Goal: Task Accomplishment & Management: Use online tool/utility

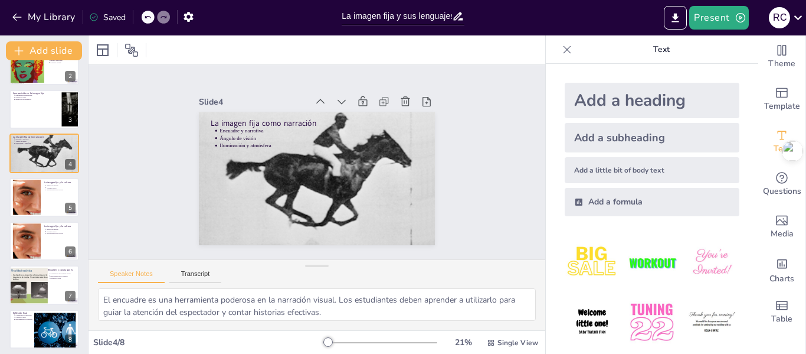
scroll to position [72, 0]
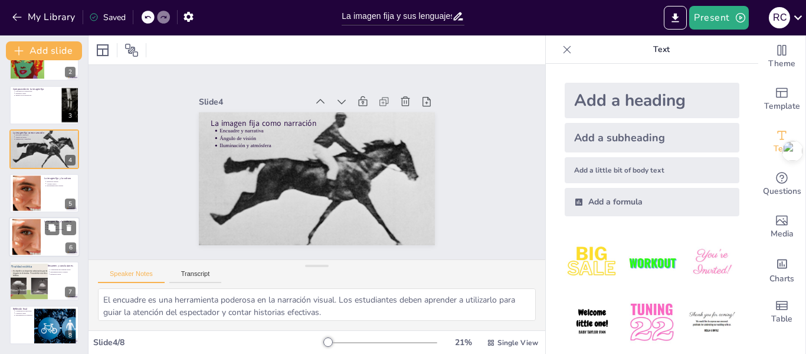
click at [27, 243] on div at bounding box center [26, 237] width 65 height 36
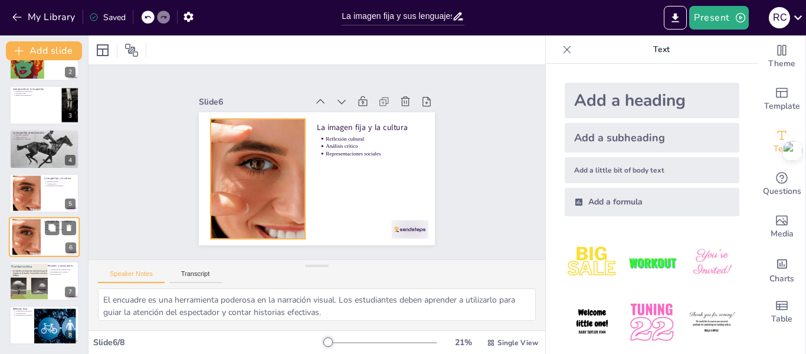
click at [29, 226] on div at bounding box center [26, 237] width 65 height 36
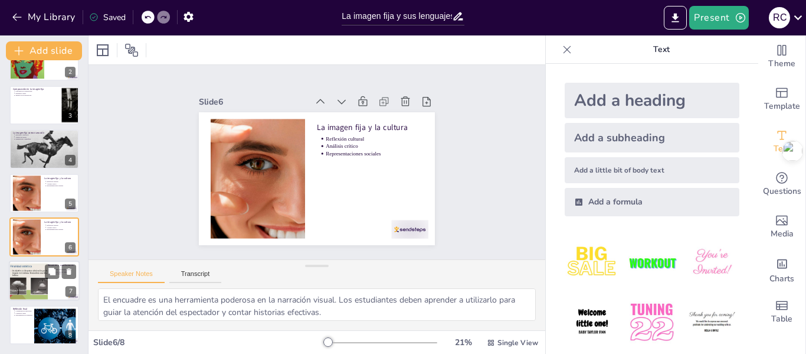
click at [40, 290] on div at bounding box center [31, 281] width 48 height 37
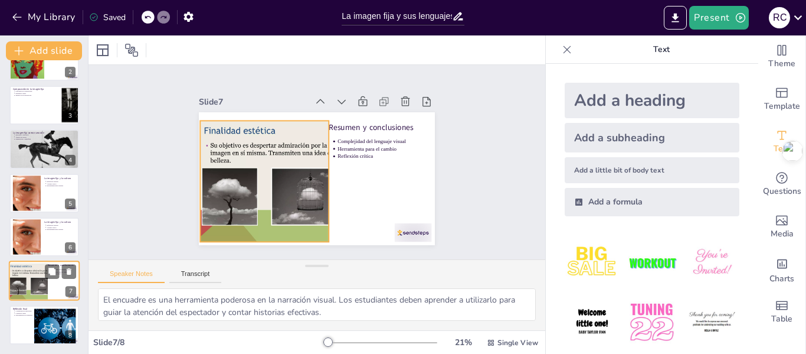
click at [34, 289] on div at bounding box center [31, 281] width 48 height 37
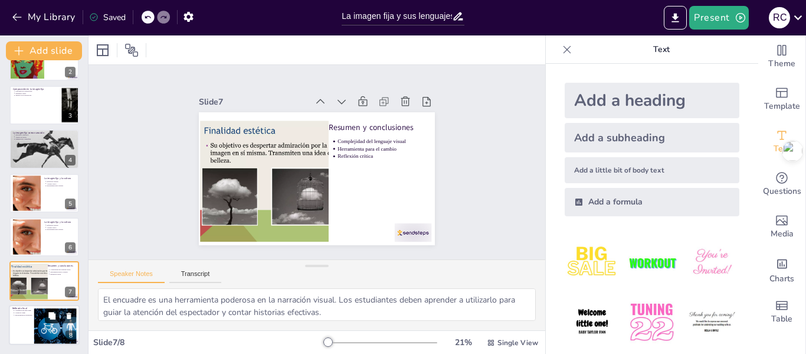
click at [51, 321] on button at bounding box center [52, 315] width 14 height 14
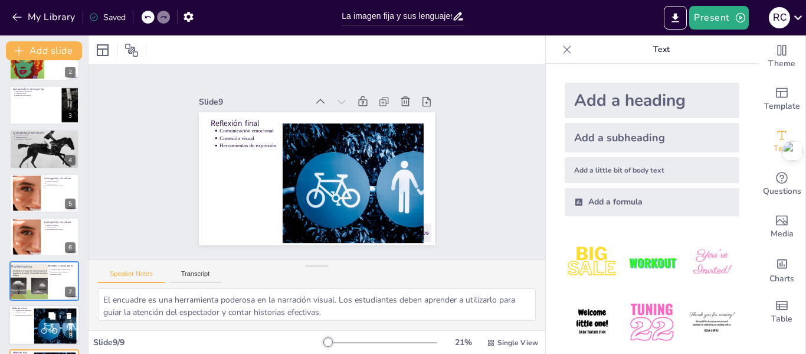
scroll to position [116, 0]
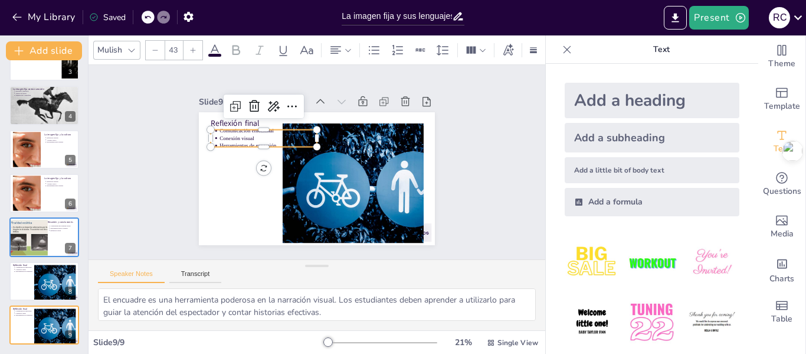
click at [236, 142] on p "Herramientas de expresión" at bounding box center [268, 146] width 97 height 8
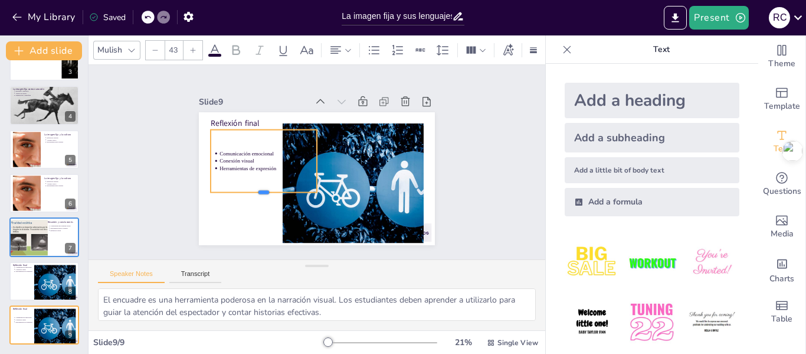
drag, startPoint x: 253, startPoint y: 143, endPoint x: 239, endPoint y: 188, distance: 47.8
click at [239, 192] on div at bounding box center [264, 196] width 106 height 9
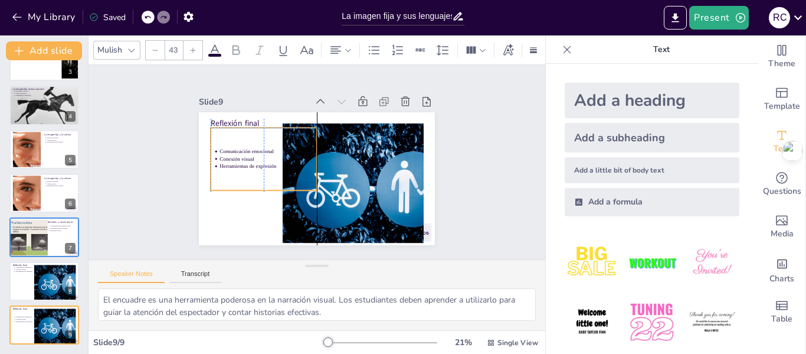
click at [268, 165] on p "Herramientas de expresión" at bounding box center [268, 166] width 97 height 8
click at [266, 162] on p "Herramientas de expresión" at bounding box center [268, 166] width 97 height 8
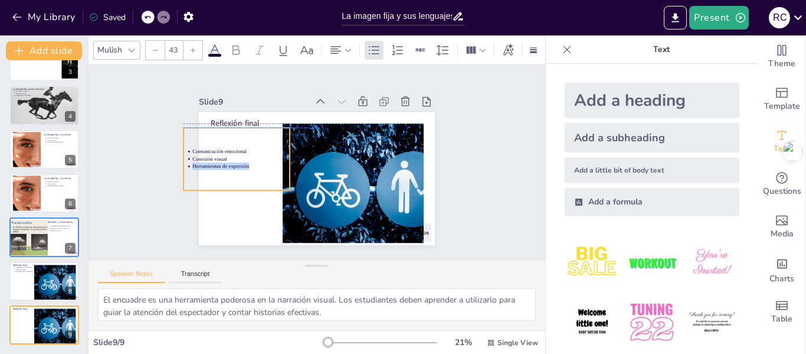
drag, startPoint x: 267, startPoint y: 162, endPoint x: 240, endPoint y: 158, distance: 27.6
click at [240, 158] on ul "Comunicación emocional Conexión visual Herramientas de expresión" at bounding box center [237, 159] width 106 height 22
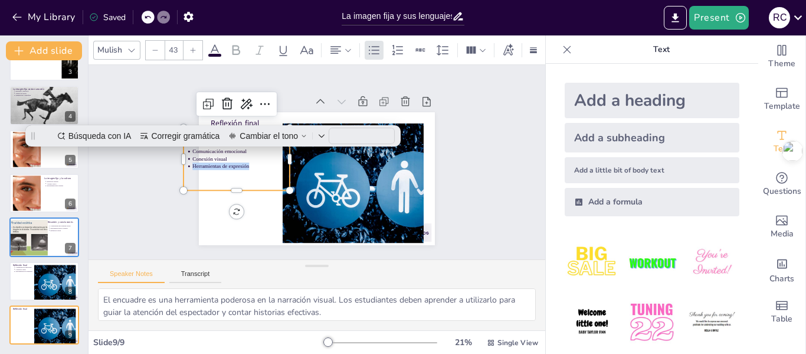
click at [243, 162] on p "Herramientas de expresión" at bounding box center [240, 166] width 97 height 8
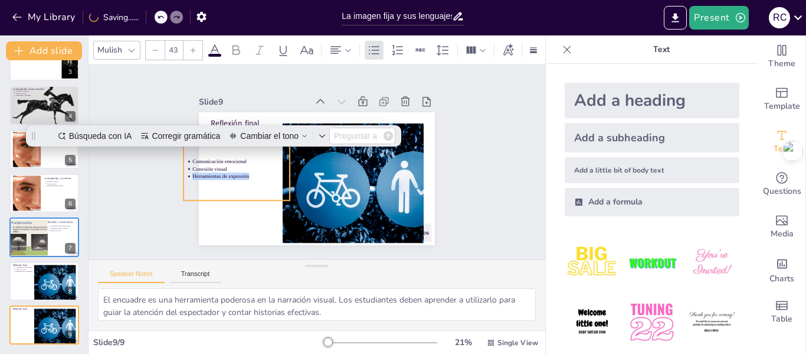
click at [243, 172] on p "Herramientas de expresión" at bounding box center [240, 176] width 97 height 8
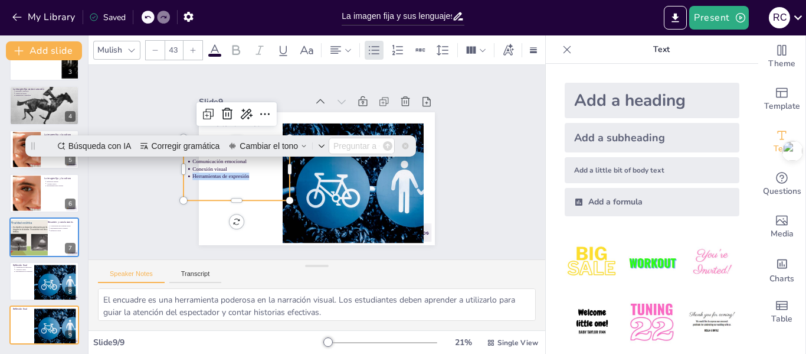
click at [386, 145] on icon at bounding box center [387, 145] width 9 height 9
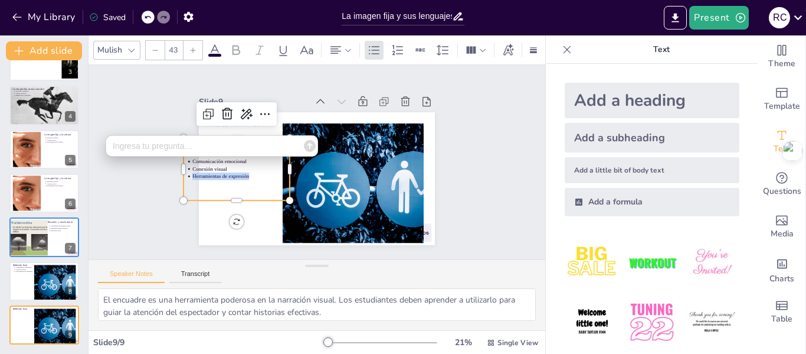
click at [312, 145] on icon at bounding box center [310, 145] width 12 height 12
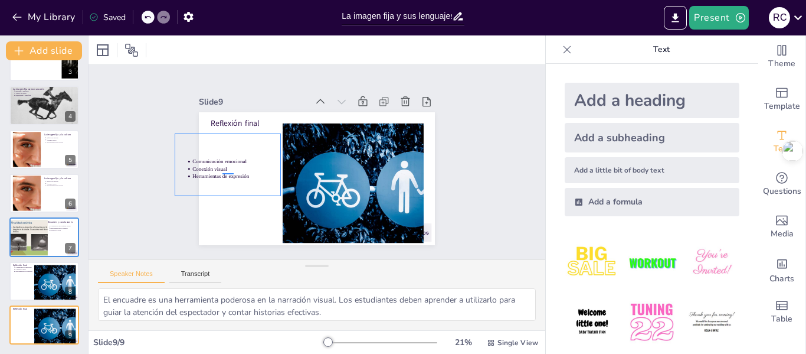
drag, startPoint x: 223, startPoint y: 173, endPoint x: 234, endPoint y: 173, distance: 11.8
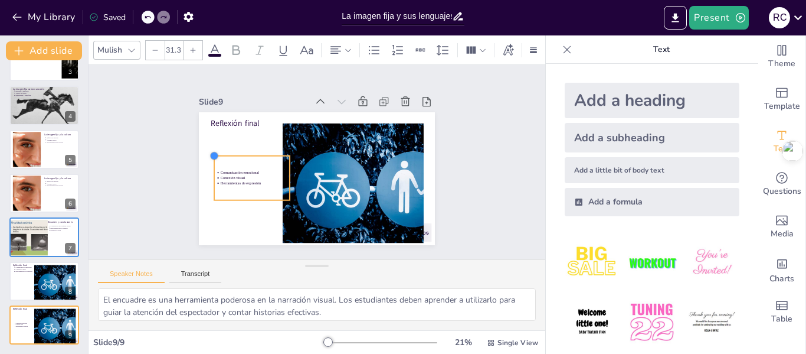
type input "31.5"
drag, startPoint x: 175, startPoint y: 135, endPoint x: 203, endPoint y: 155, distance: 34.7
click at [203, 155] on div "Reflexión final Comunicación emocional Conexión visual Herramientas de expresión" at bounding box center [317, 178] width 236 height 133
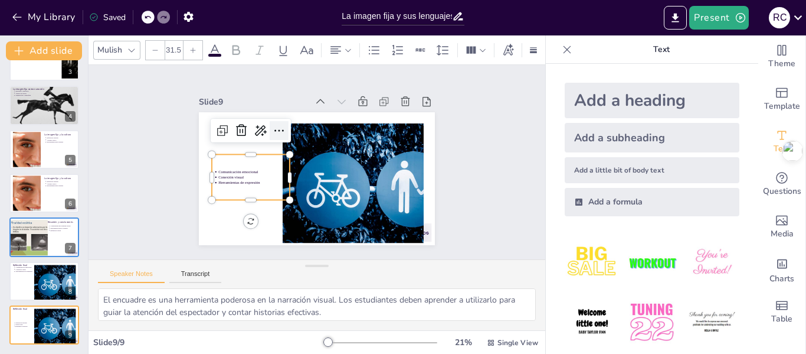
click at [272, 124] on icon at bounding box center [279, 130] width 14 height 14
click at [226, 263] on div "Speaker Notes Transcript" at bounding box center [317, 274] width 457 height 28
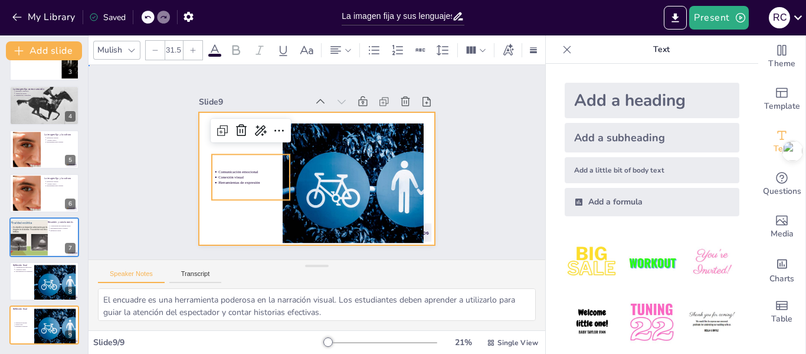
click at [263, 214] on div at bounding box center [317, 178] width 236 height 133
